Goal: Find specific page/section: Find specific page/section

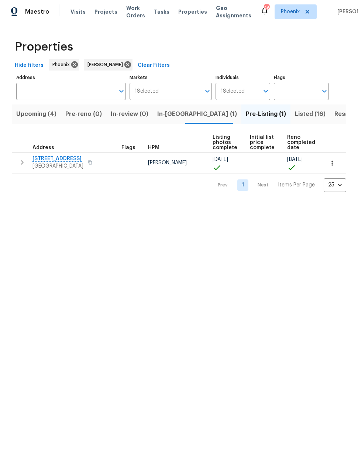
click at [334, 111] on span "Resale (5)" at bounding box center [348, 114] width 29 height 10
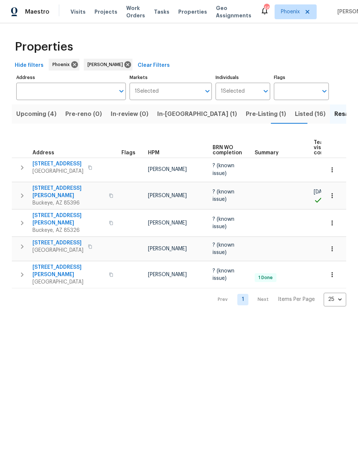
click at [295, 113] on span "Listed (16)" at bounding box center [310, 114] width 31 height 10
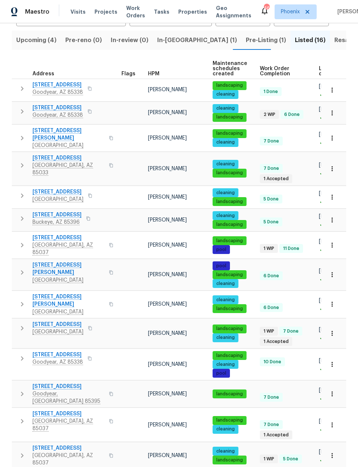
scroll to position [73, 0]
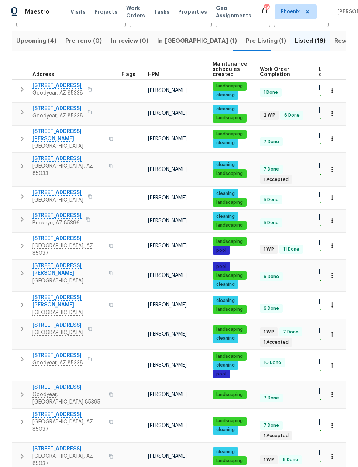
click at [51, 155] on span "3614 N 64th Dr" at bounding box center [68, 158] width 72 height 7
click at [46, 322] on span "[STREET_ADDRESS]" at bounding box center [57, 325] width 51 height 7
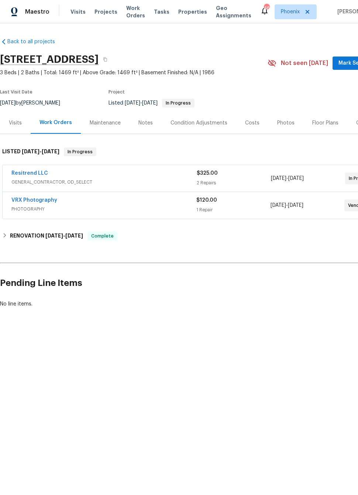
click at [33, 172] on link "Resitrend LLC" at bounding box center [29, 173] width 37 height 5
